Goal: Find contact information: Find contact information

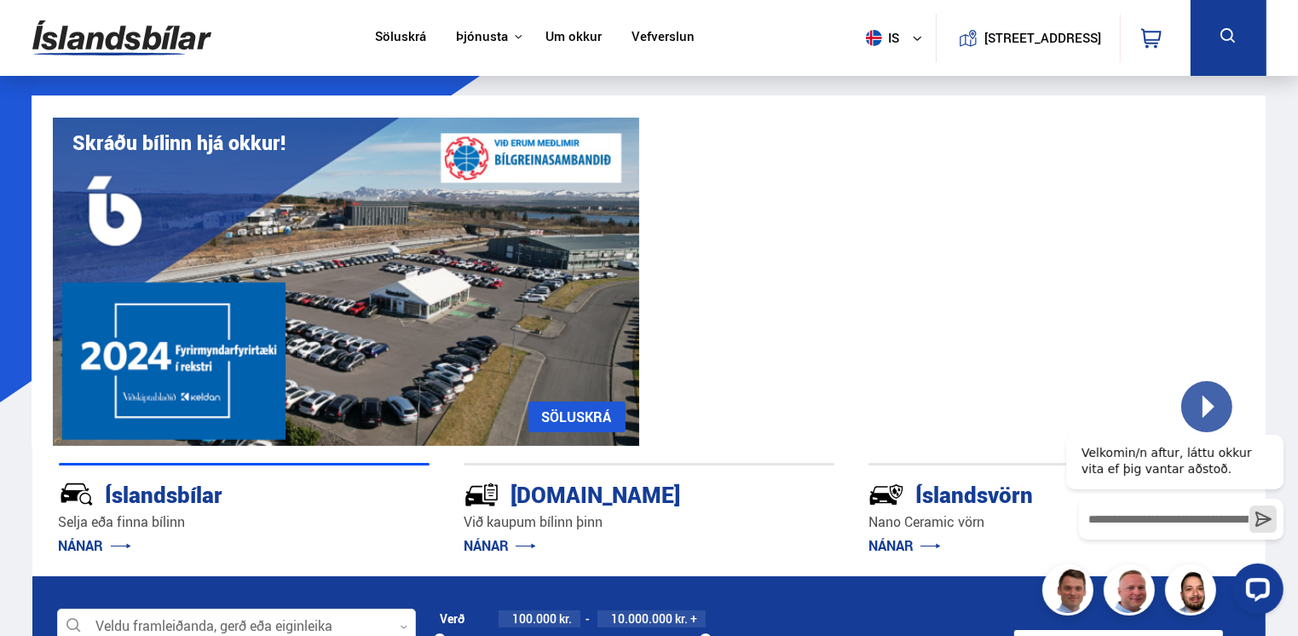
click at [1005, 41] on button "[STREET_ADDRESS]" at bounding box center [1043, 38] width 104 height 14
click at [573, 39] on link "Um okkur" at bounding box center [573, 38] width 56 height 18
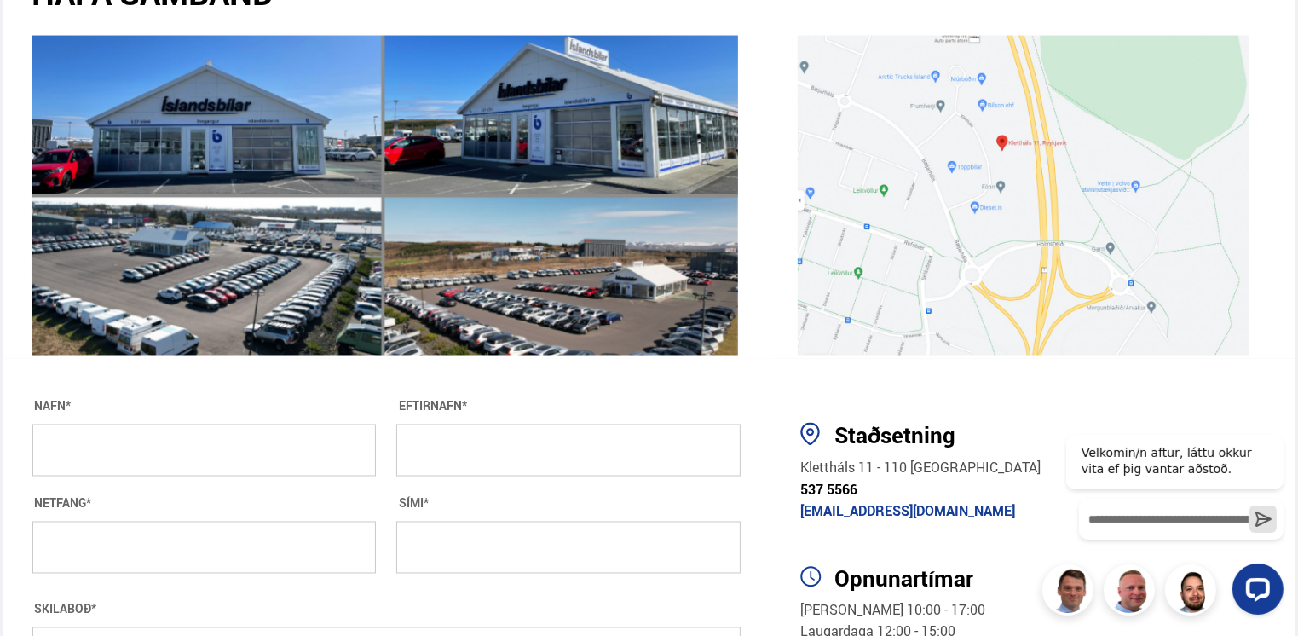
scroll to position [2895, 0]
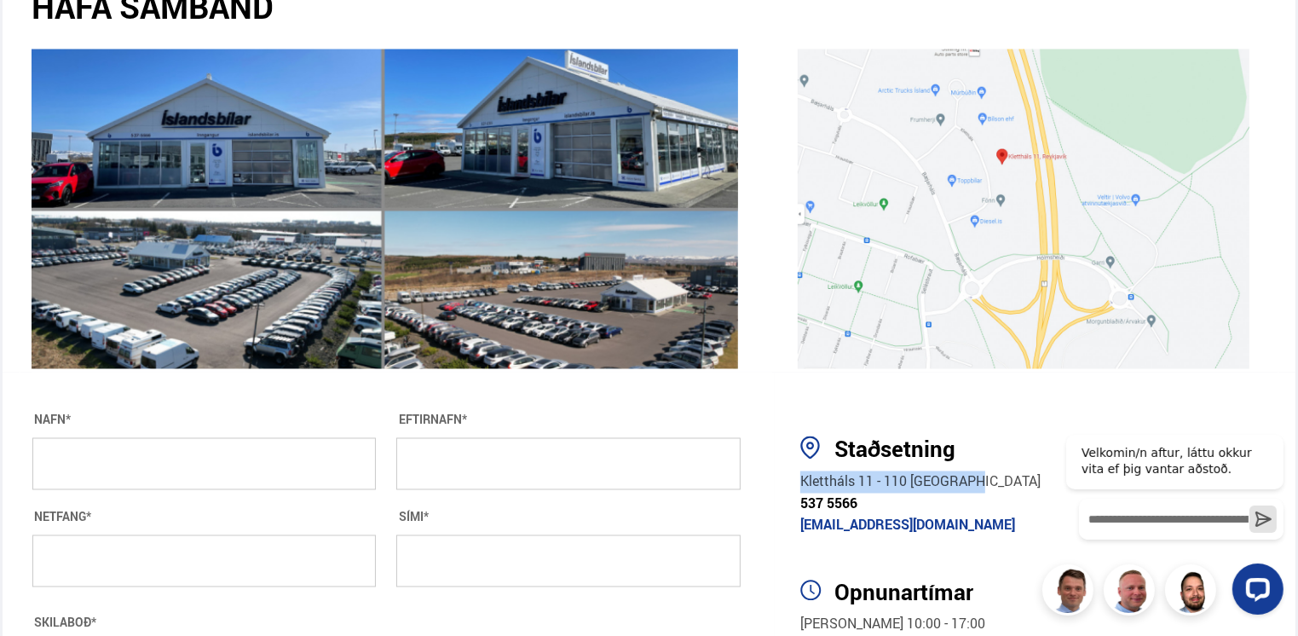
drag, startPoint x: 788, startPoint y: 481, endPoint x: 982, endPoint y: 489, distance: 193.6
click at [982, 489] on div "Staðsetning [STREET_ADDRESS] 537 5566 [EMAIL_ADDRESS][DOMAIN_NAME] Opnunartímar…" at bounding box center [1027, 546] width 504 height 221
click at [1026, 414] on section "Staðsetning [STREET_ADDRESS] 537 5566 [EMAIL_ADDRESS][DOMAIN_NAME] Opnunartímar…" at bounding box center [1027, 619] width 504 height 494
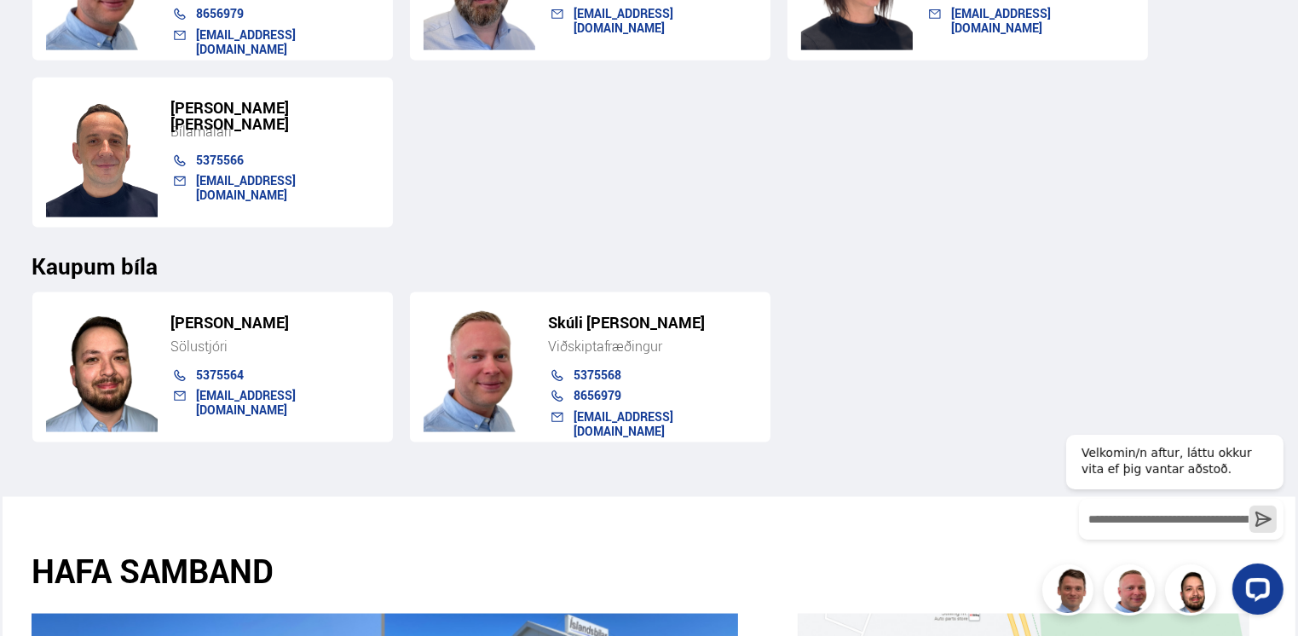
scroll to position [2299, 0]
